Goal: Information Seeking & Learning: Learn about a topic

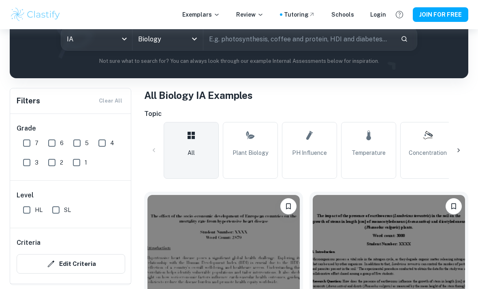
scroll to position [103, 0]
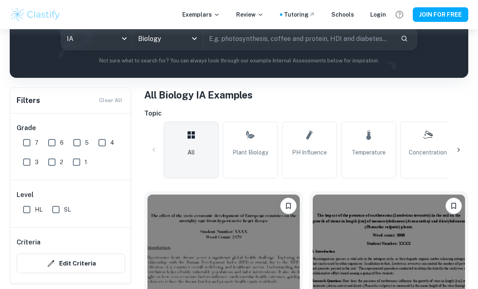
click at [244, 155] on span "Plant Biology" at bounding box center [250, 152] width 36 height 9
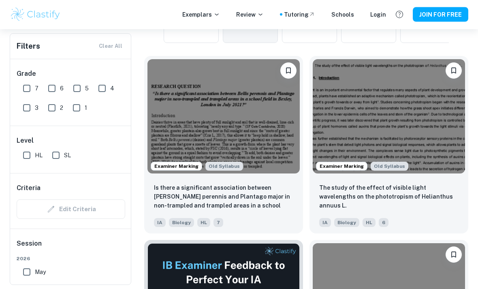
scroll to position [238, 0]
click at [56, 154] on input "SL" at bounding box center [56, 155] width 16 height 16
checkbox input "true"
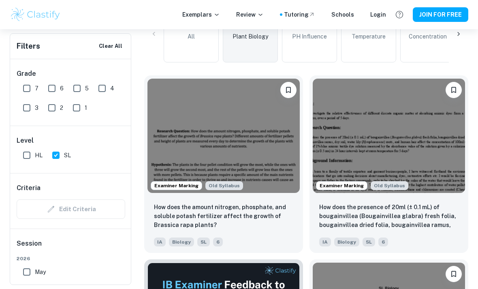
click at [28, 86] on input "7" at bounding box center [27, 88] width 16 height 16
checkbox input "true"
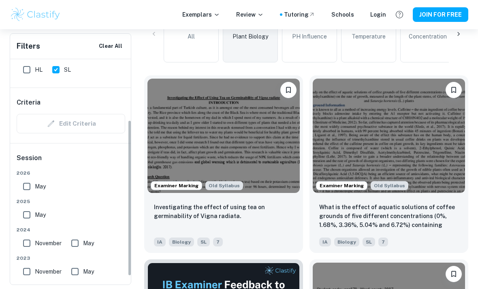
scroll to position [102, 0]
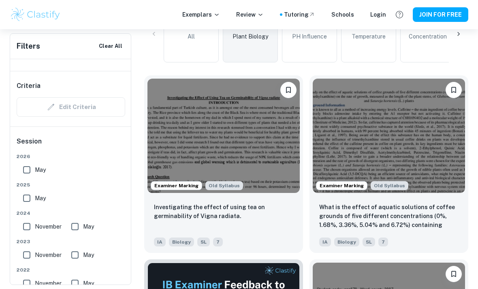
click at [28, 198] on input "May" at bounding box center [27, 198] width 16 height 16
checkbox input "true"
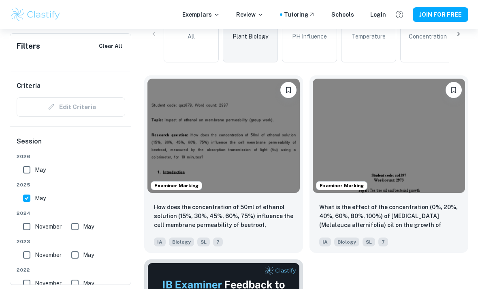
click at [25, 169] on input "May" at bounding box center [27, 169] width 16 height 16
checkbox input "true"
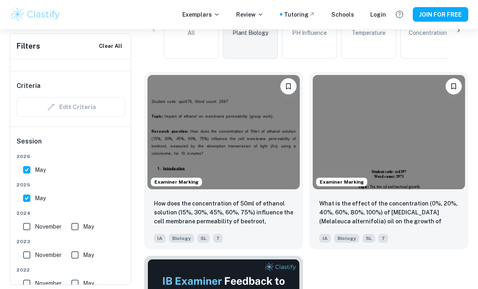
scroll to position [242, 0]
click at [178, 144] on img at bounding box center [223, 132] width 152 height 114
